Goal: Browse casually

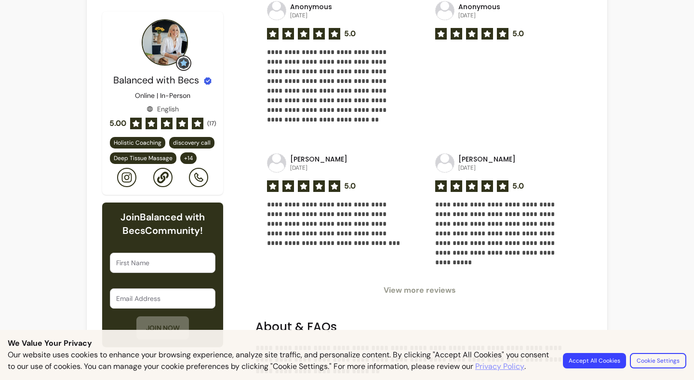
scroll to position [1119, 0]
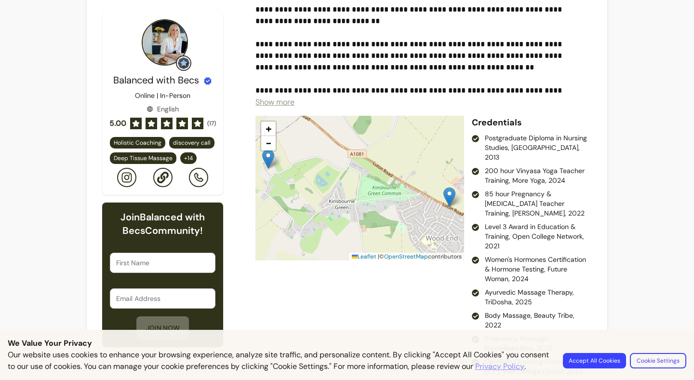
scroll to position [1700, 0]
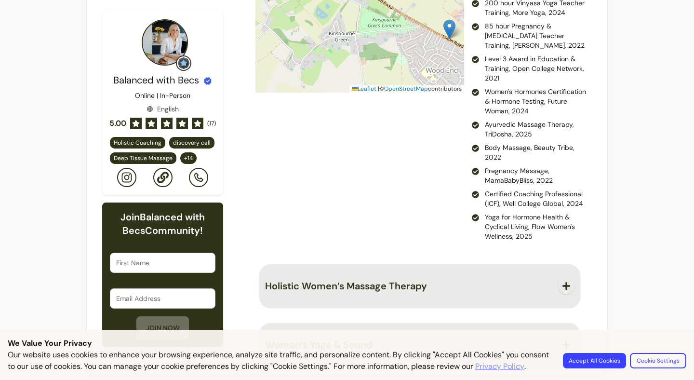
click at [615, 353] on button "Accept All Cookies" at bounding box center [594, 360] width 63 height 15
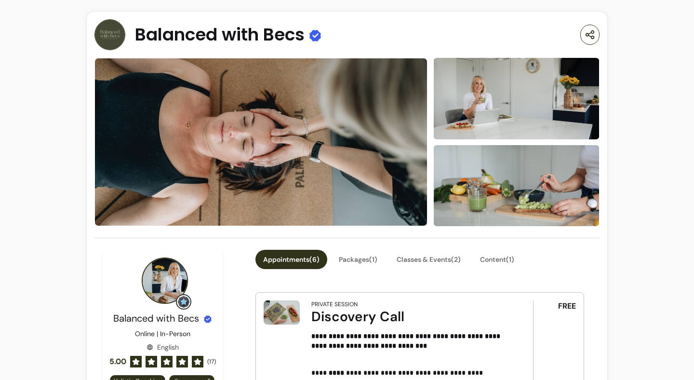
scroll to position [7, 0]
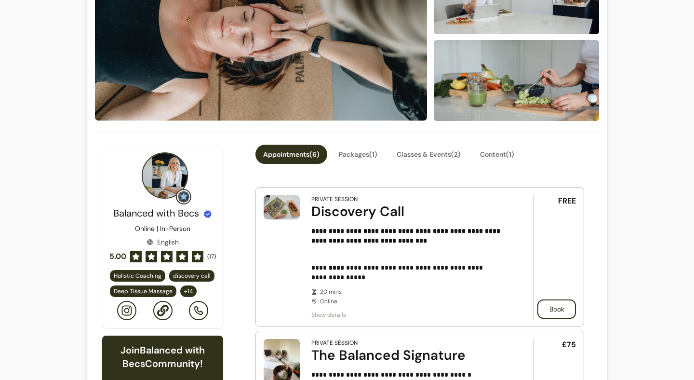
scroll to position [61, 0]
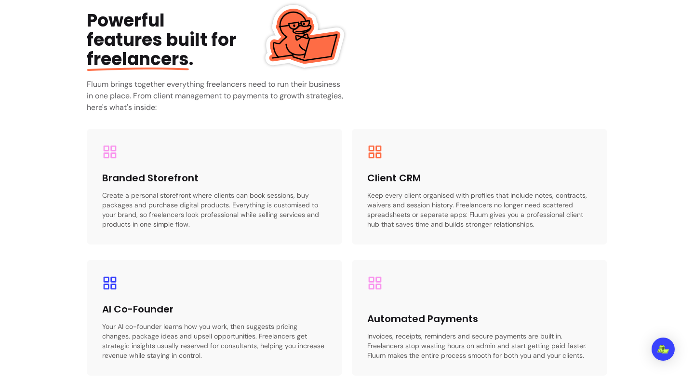
scroll to position [1352, 0]
